Goal: Information Seeking & Learning: Learn about a topic

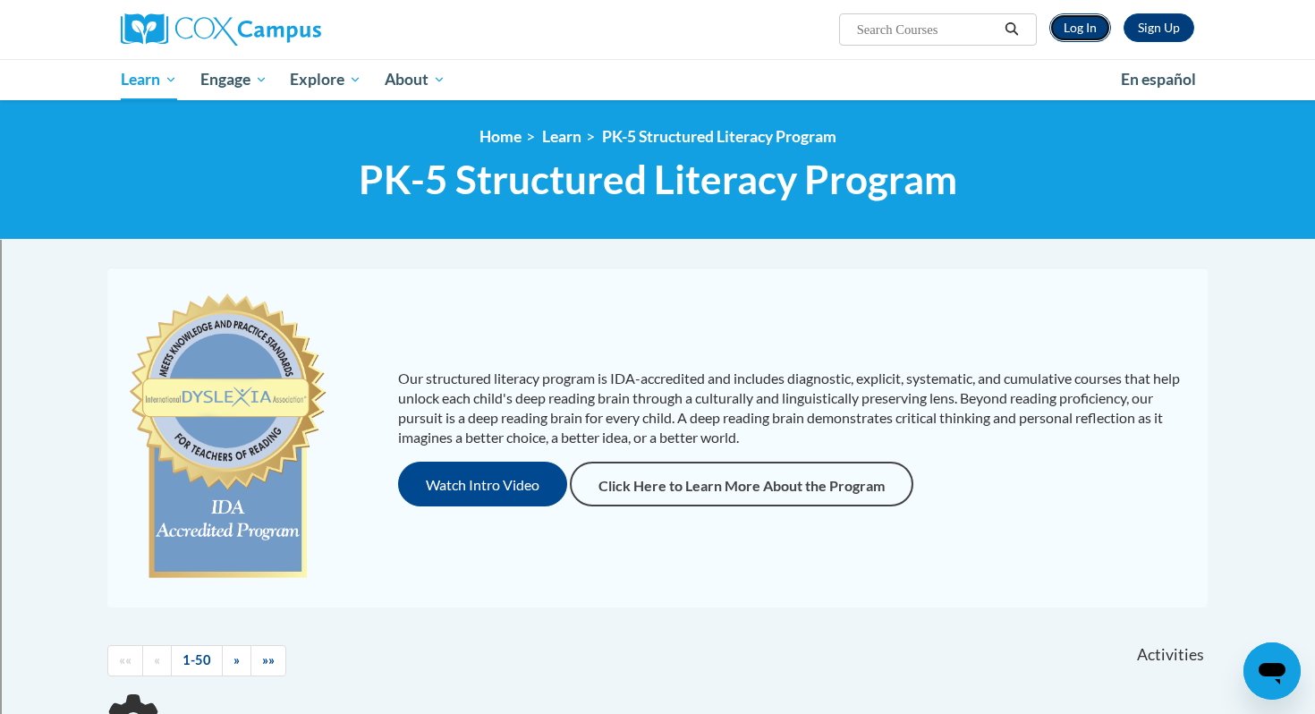
click at [1070, 31] on link "Log In" at bounding box center [1080, 27] width 62 height 29
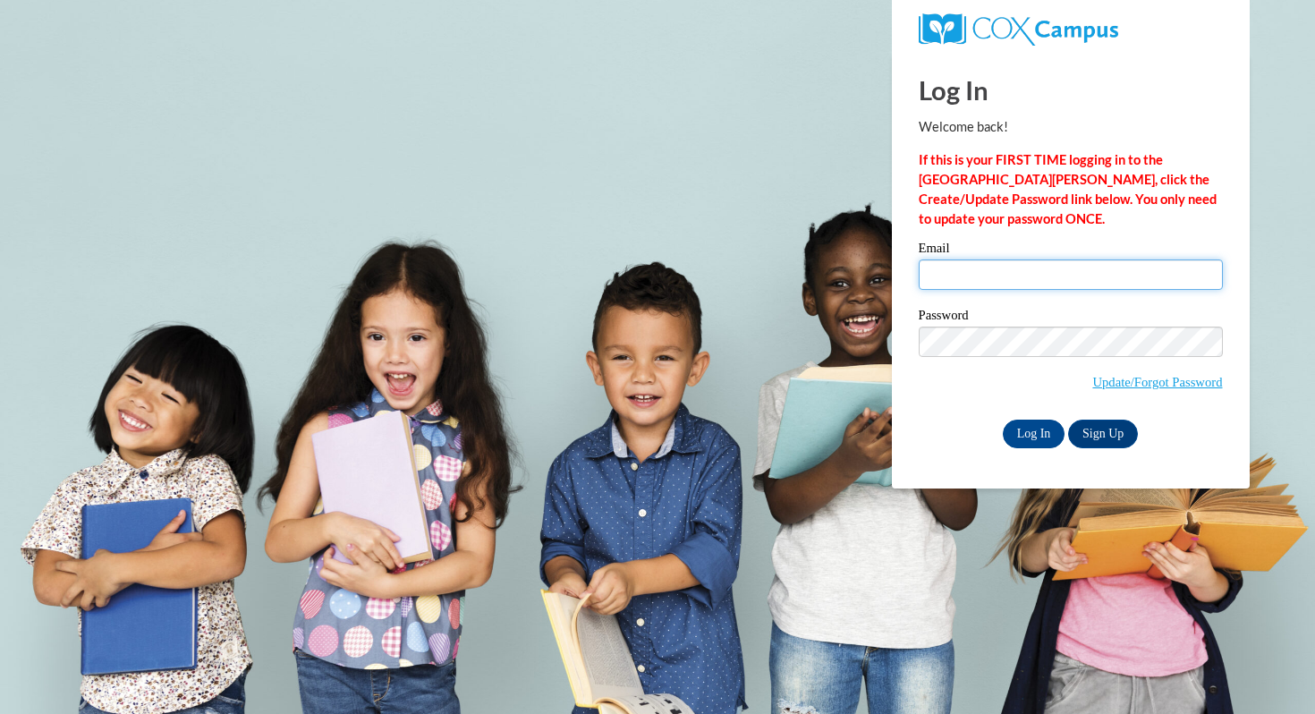
click at [1027, 273] on input "Email" at bounding box center [1071, 274] width 304 height 30
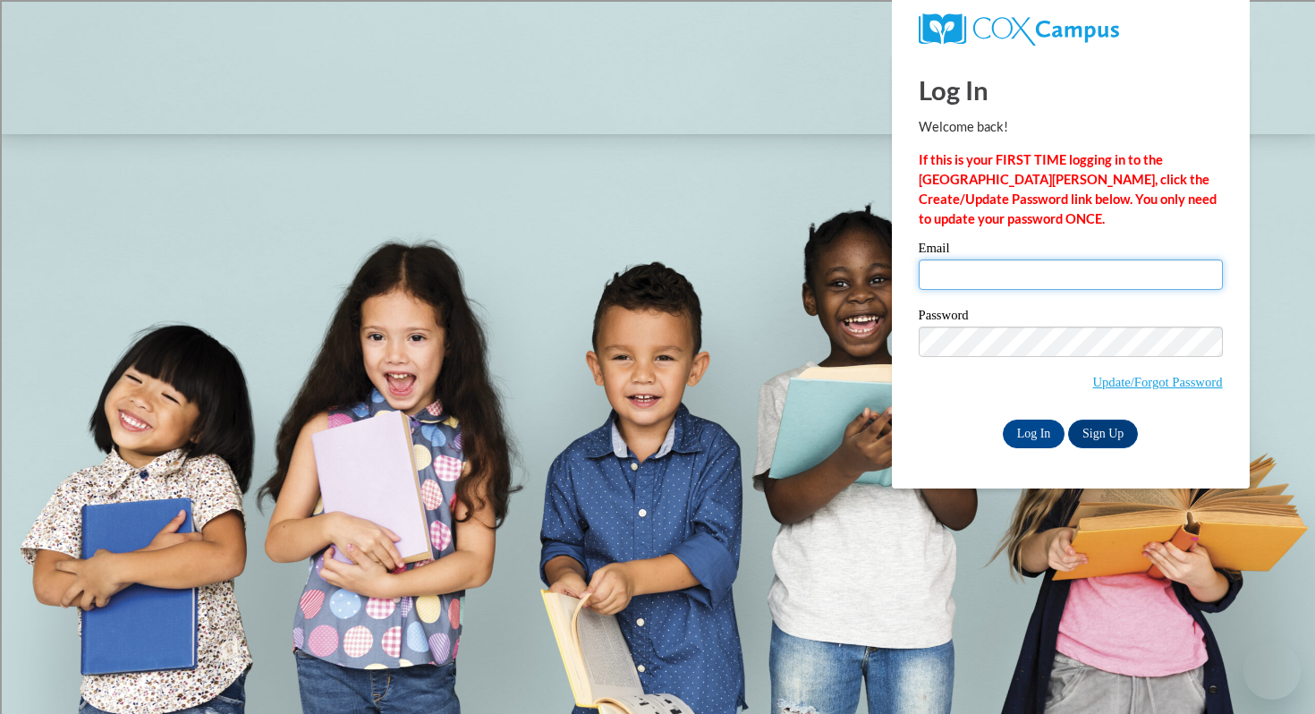
type input "[EMAIL_ADDRESS][DOMAIN_NAME]"
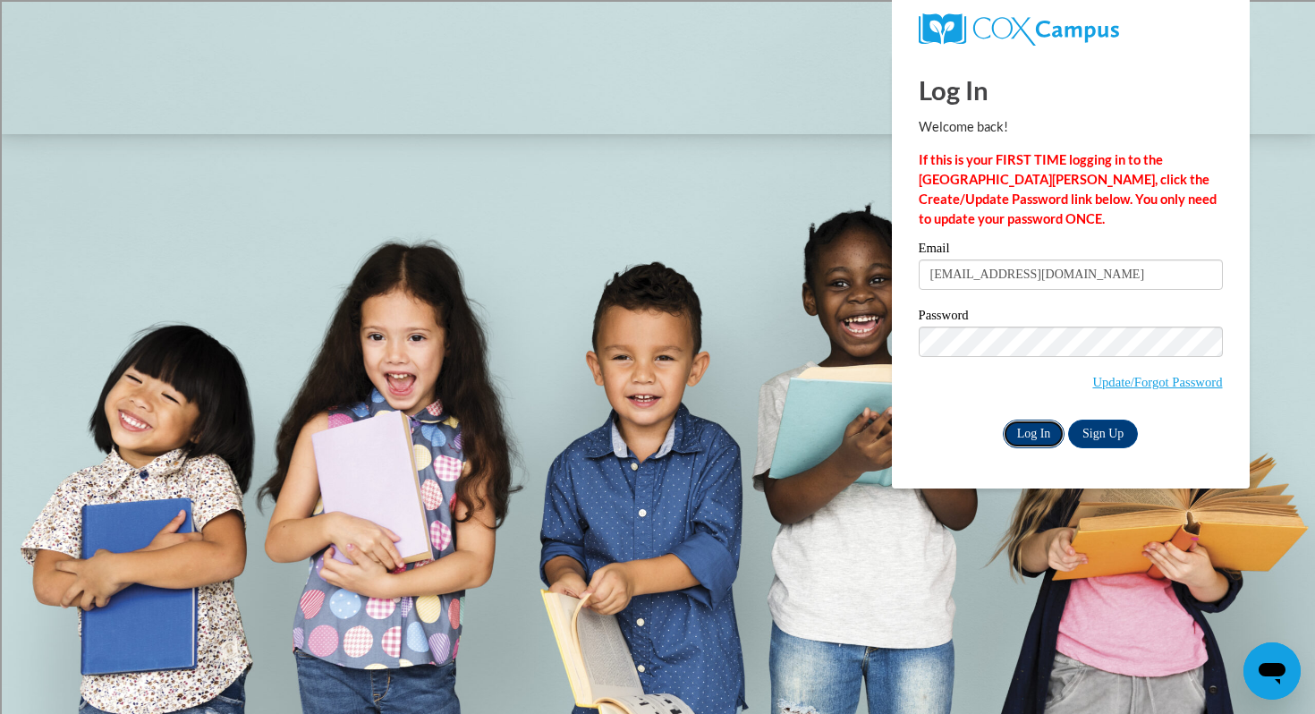
click at [1035, 428] on input "Log In" at bounding box center [1034, 433] width 63 height 29
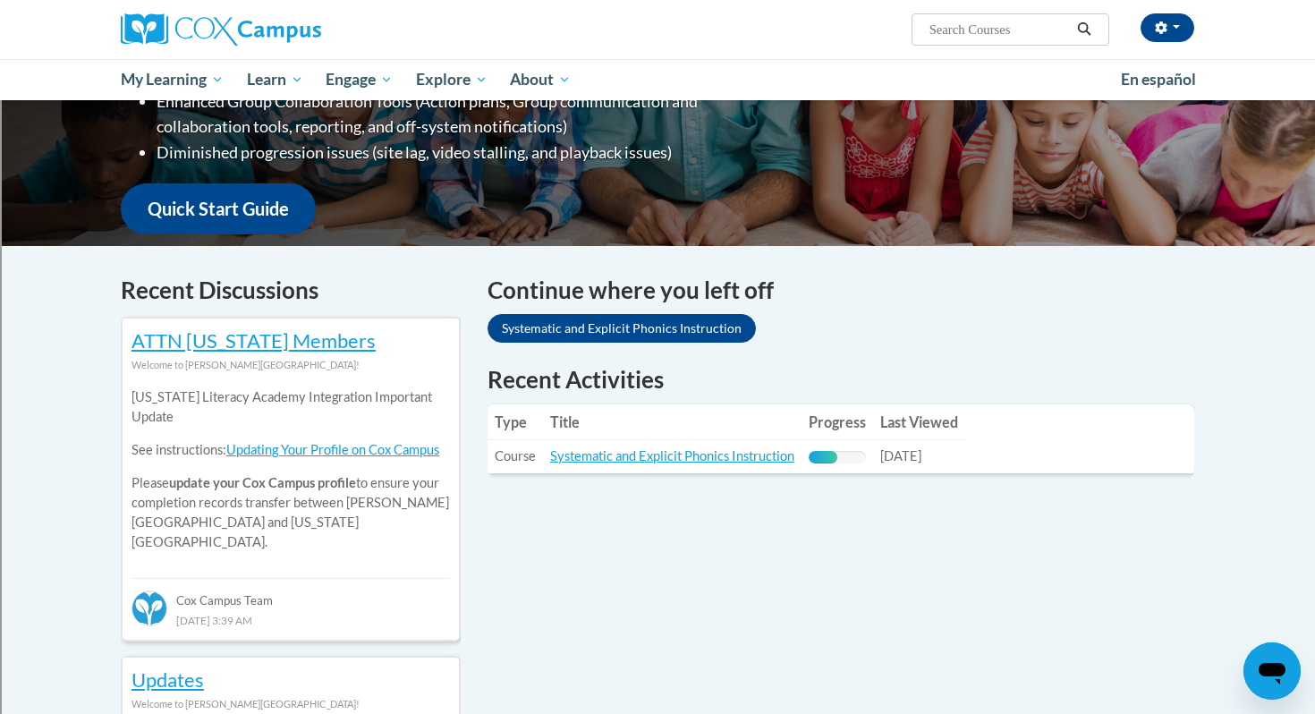
scroll to position [394, 0]
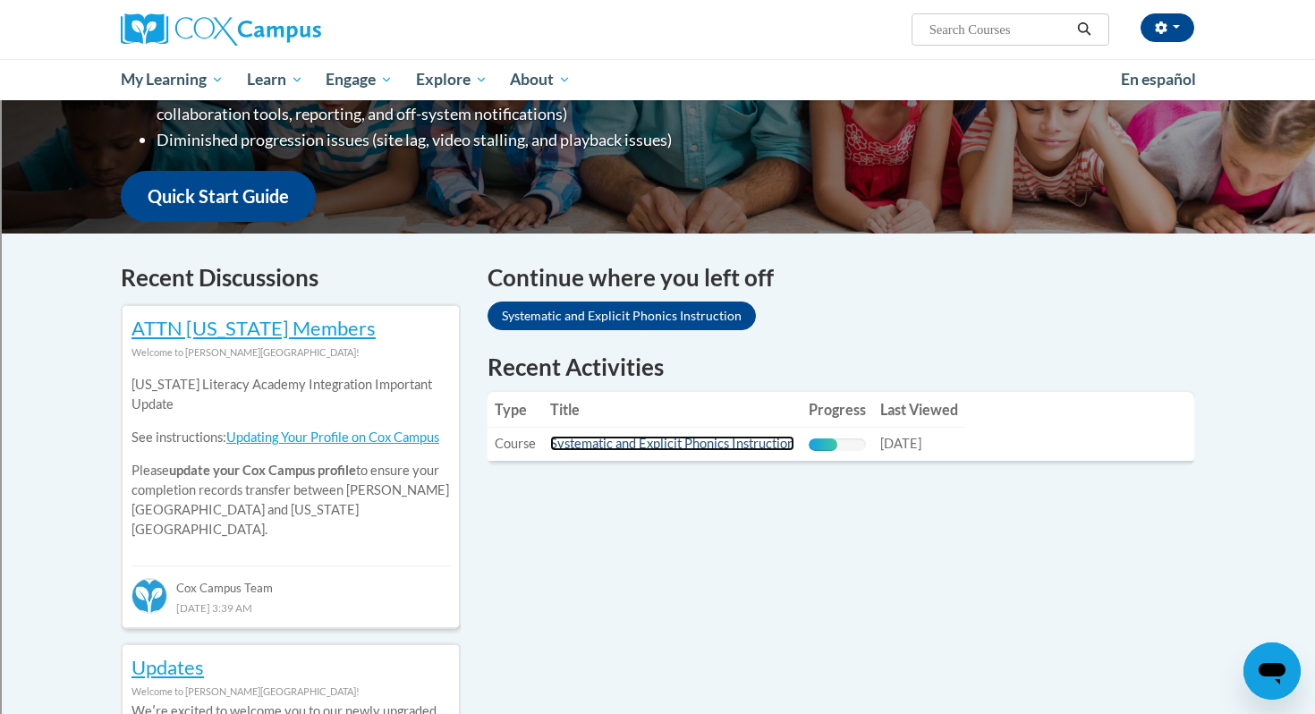
click at [612, 445] on link "Systematic and Explicit Phonics Instruction" at bounding box center [672, 443] width 244 height 15
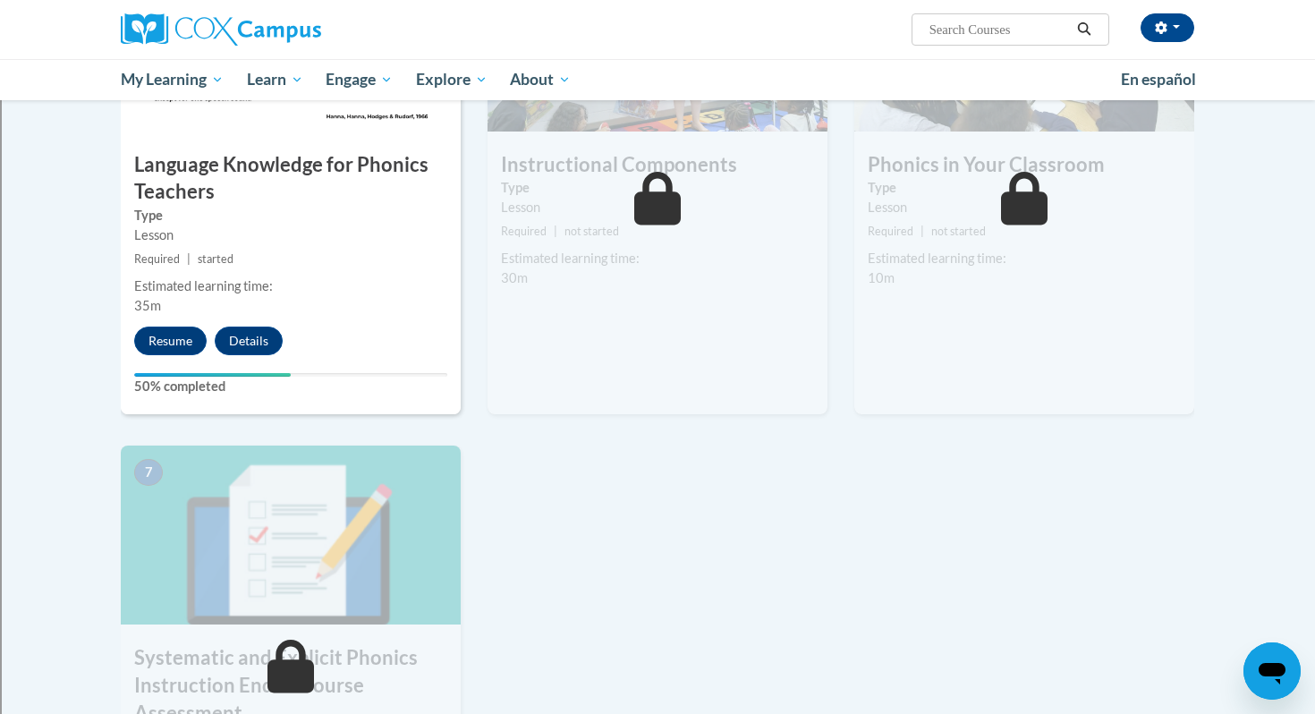
scroll to position [932, 0]
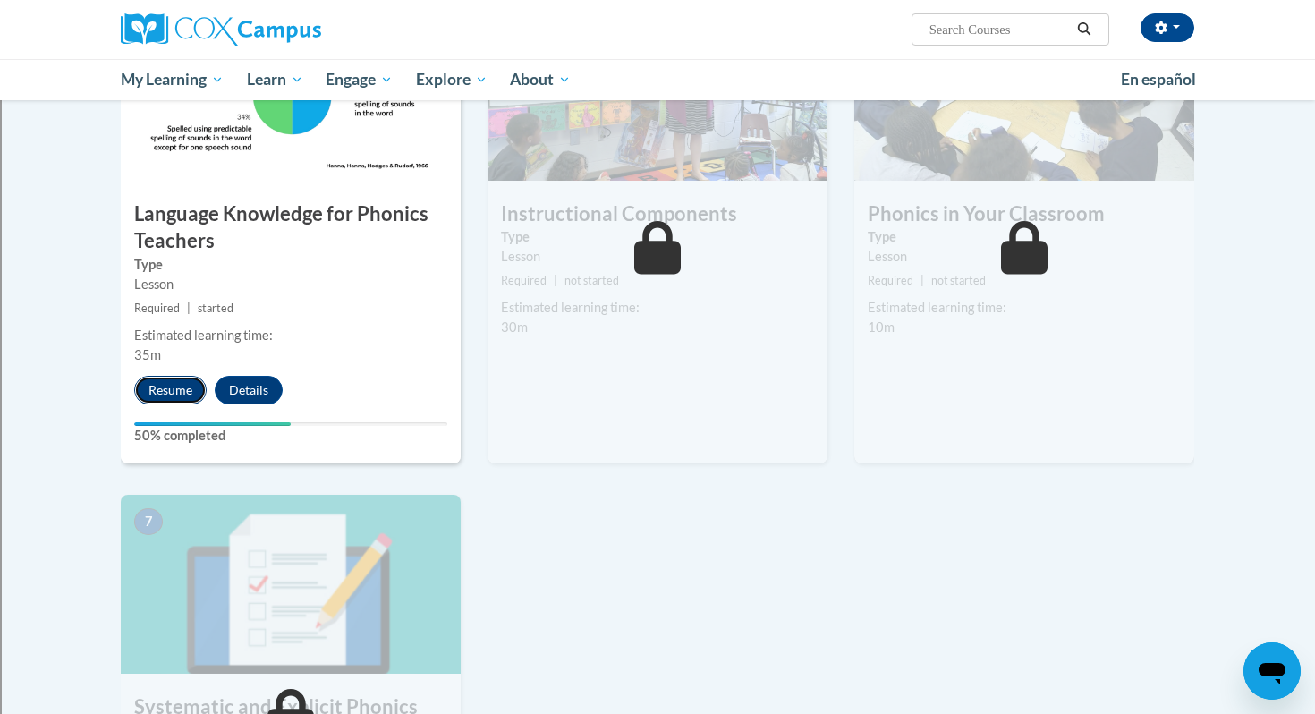
click at [153, 385] on button "Resume" at bounding box center [170, 390] width 72 height 29
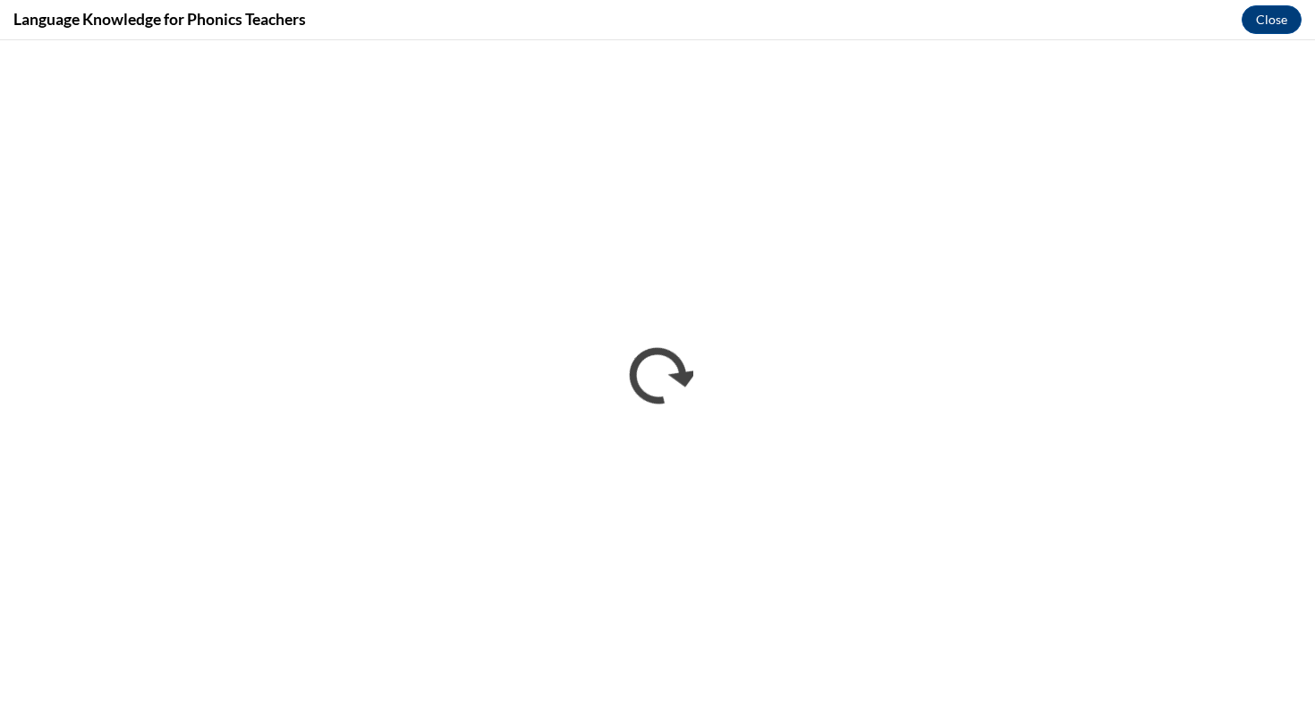
scroll to position [0, 0]
